Goal: Find specific page/section: Find specific page/section

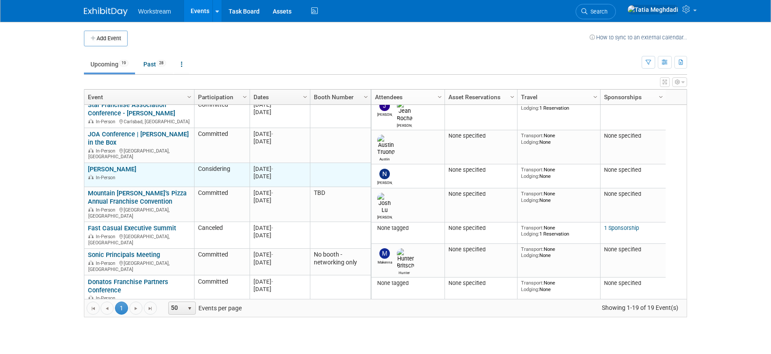
scroll to position [134, 0]
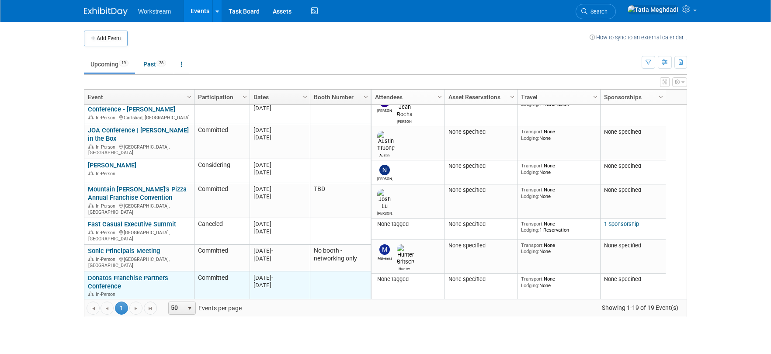
click at [106, 274] on link "Donatos Franchise Partners Conference" at bounding box center [128, 282] width 80 height 16
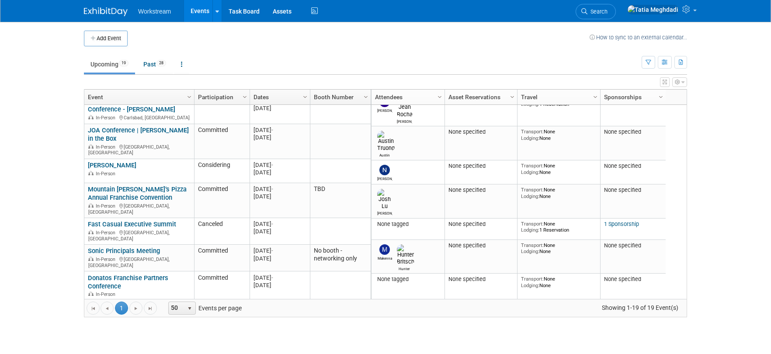
click at [110, 303] on link "Long [PERSON_NAME] National Convention" at bounding box center [133, 311] width 90 height 16
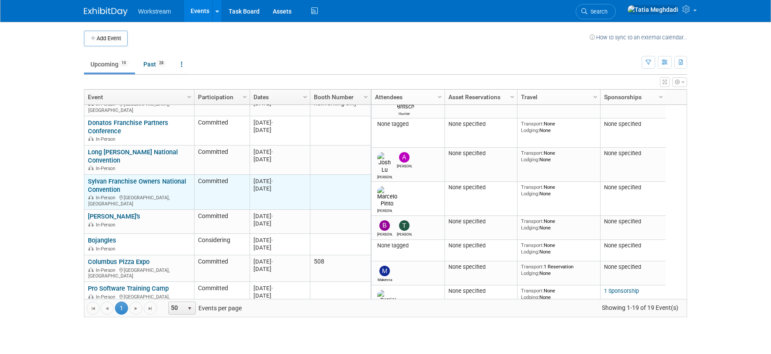
scroll to position [248, 0]
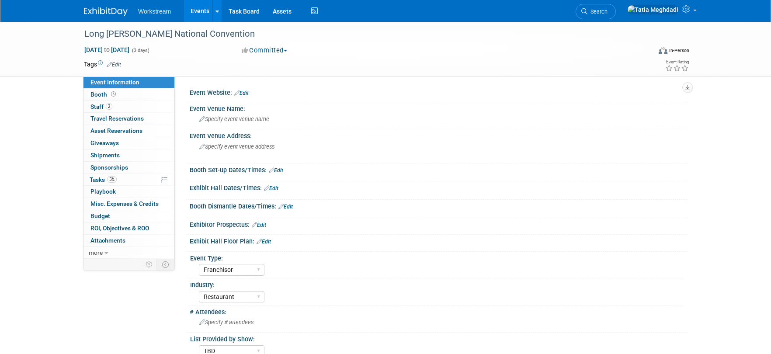
select select "Franchisor"
select select "Restaurant"
select select "TBD"
select select "[PERSON_NAME]"
